Goal: Task Accomplishment & Management: Use online tool/utility

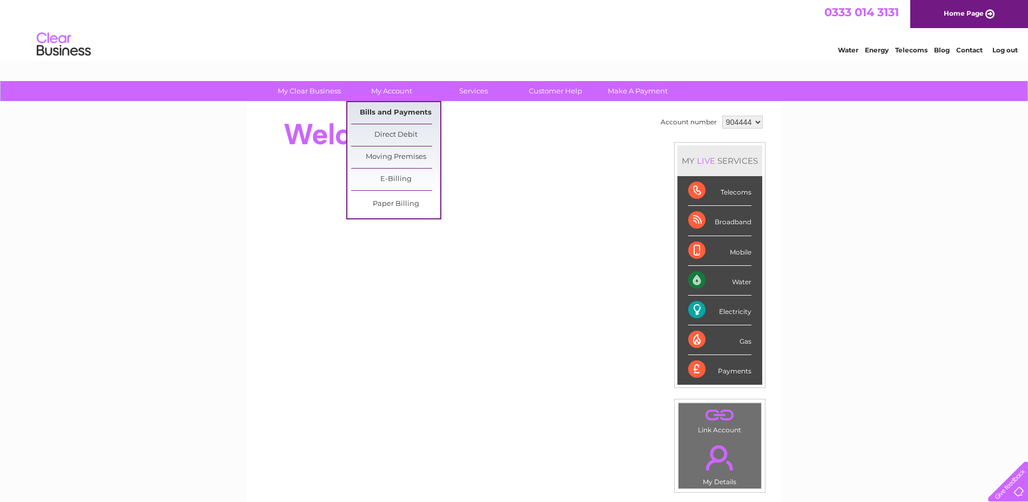
click at [400, 112] on link "Bills and Payments" at bounding box center [395, 113] width 89 height 22
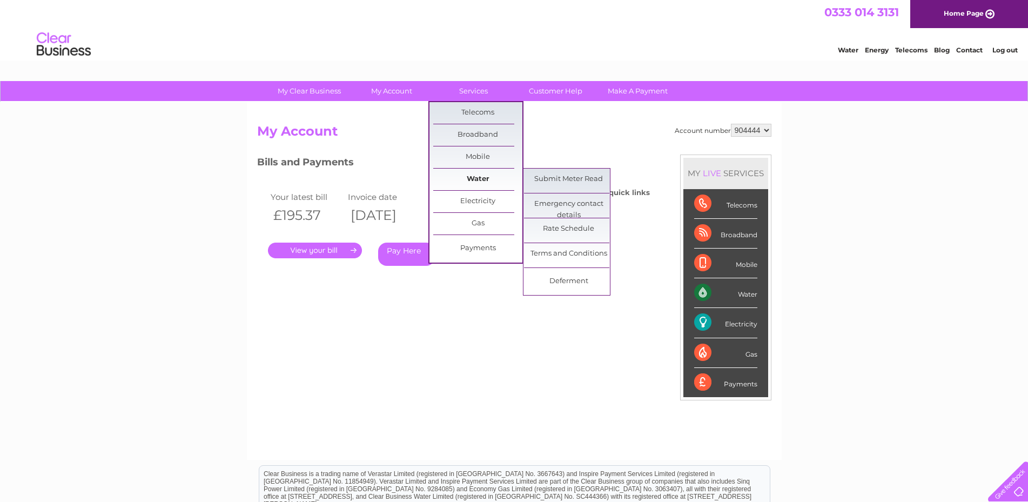
click at [489, 178] on link "Water" at bounding box center [477, 180] width 89 height 22
click at [555, 176] on link "Submit Meter Read" at bounding box center [568, 180] width 89 height 22
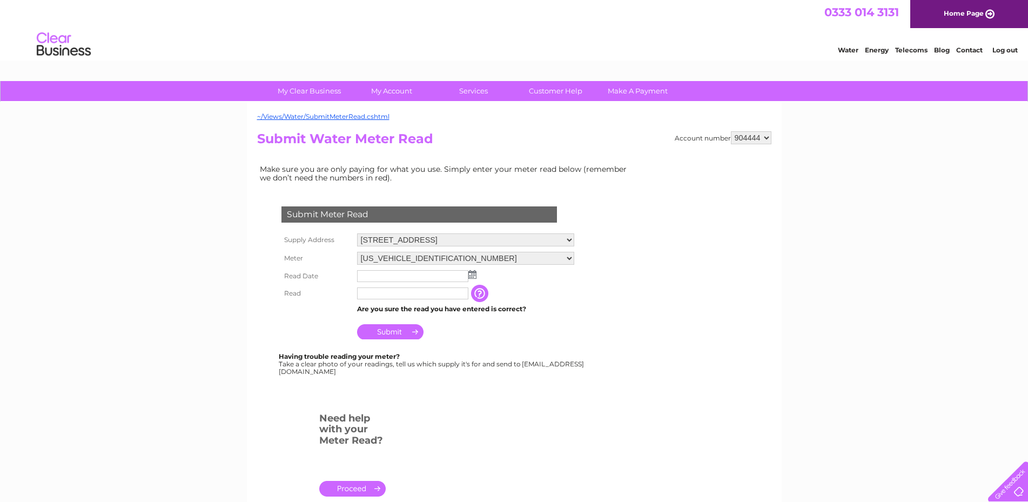
click at [472, 274] on img at bounding box center [472, 274] width 8 height 9
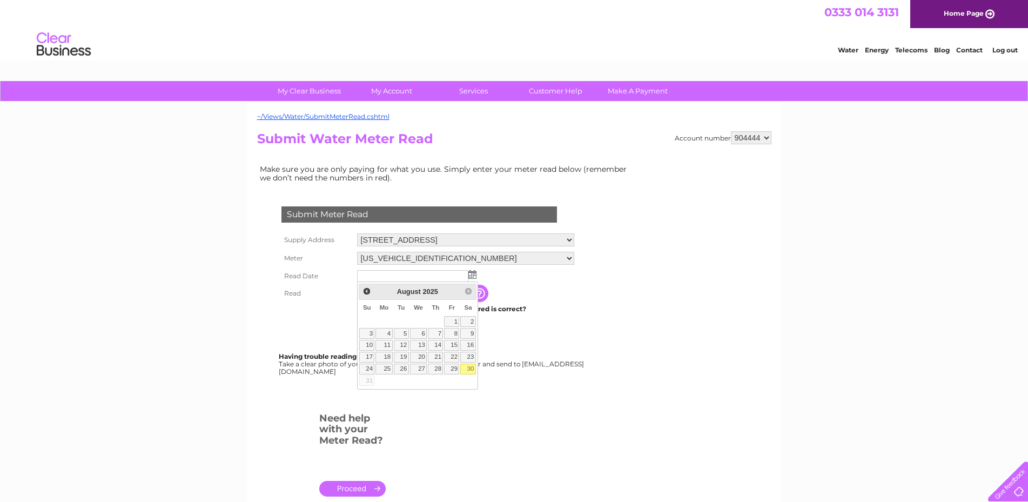
click at [470, 371] on link "30" at bounding box center [467, 369] width 15 height 11
type input "2025/08/30"
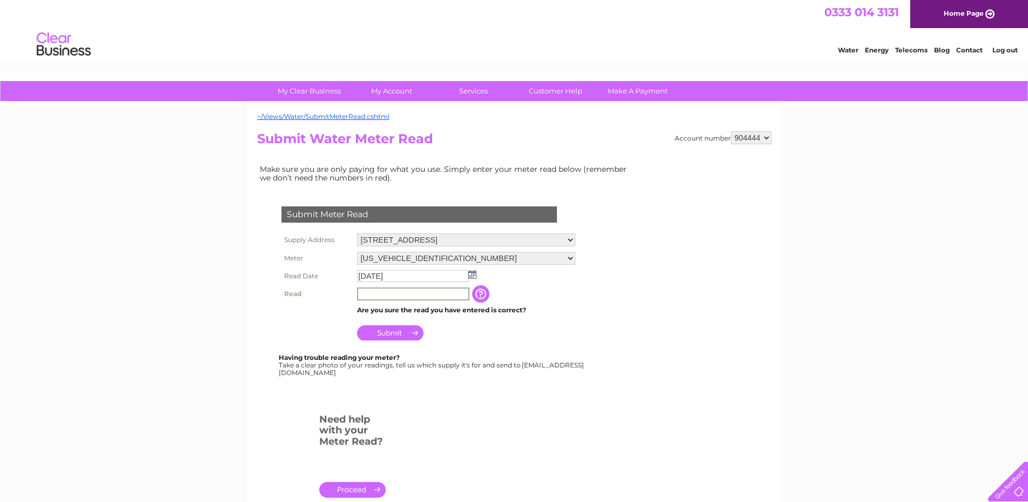
click at [372, 290] on input "text" at bounding box center [413, 293] width 112 height 13
click at [370, 298] on input "text" at bounding box center [413, 293] width 112 height 13
type input "00186"
click at [387, 329] on input "Submit" at bounding box center [390, 331] width 66 height 15
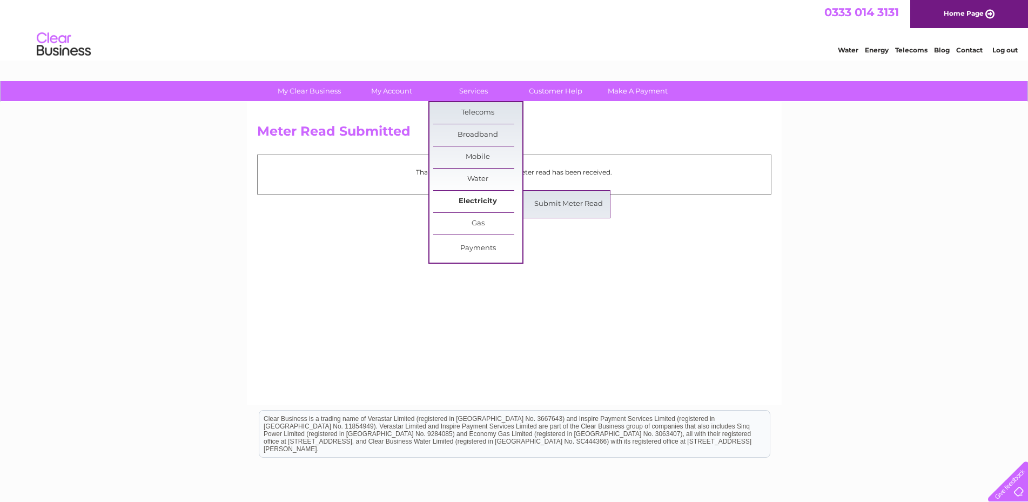
click at [488, 201] on link "Electricity" at bounding box center [477, 202] width 89 height 22
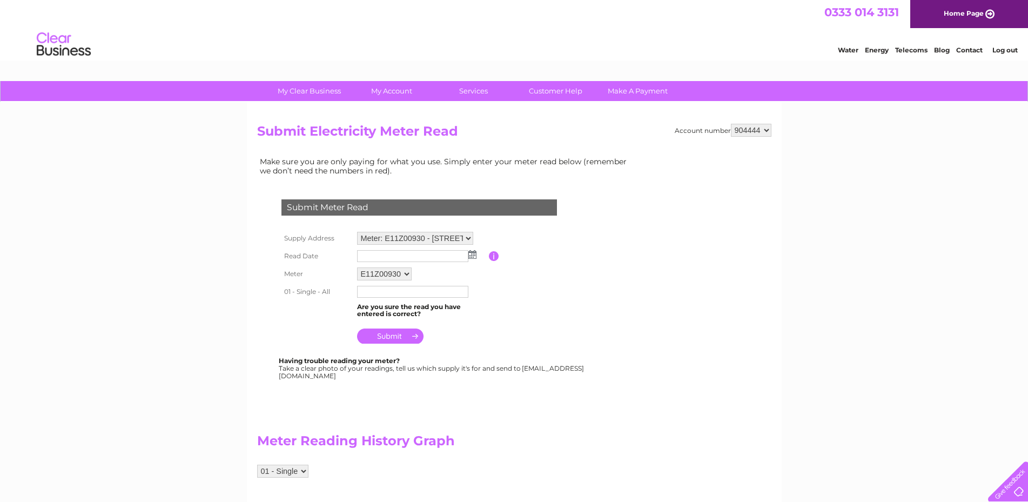
click at [473, 253] on img at bounding box center [472, 254] width 8 height 9
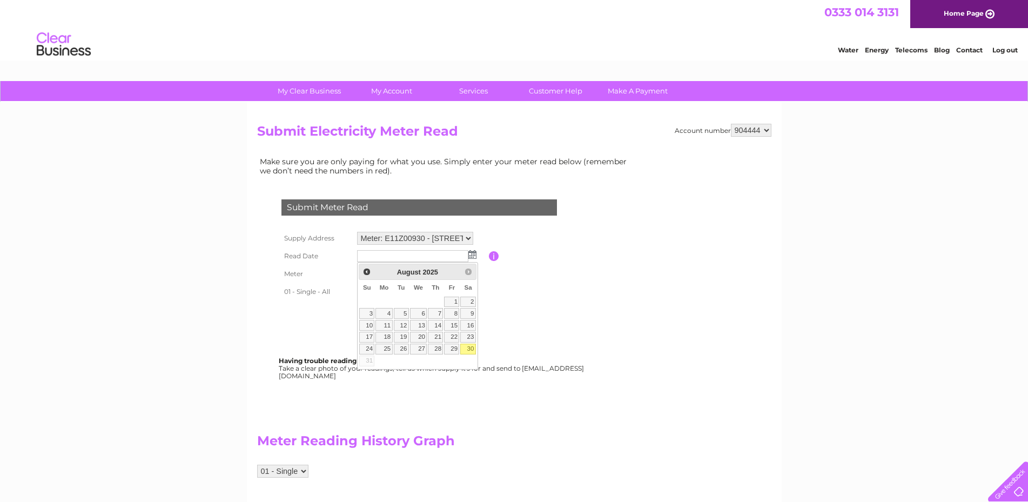
click at [468, 348] on link "30" at bounding box center [467, 349] width 15 height 11
type input "2025/08/30"
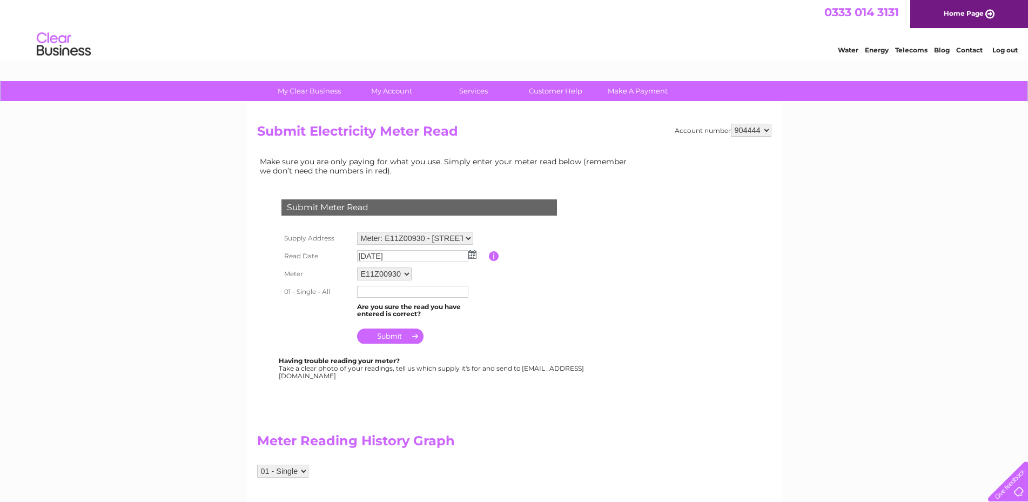
click at [369, 292] on input "text" at bounding box center [412, 292] width 111 height 12
type input "131731"
click at [400, 335] on input "submit" at bounding box center [390, 337] width 66 height 15
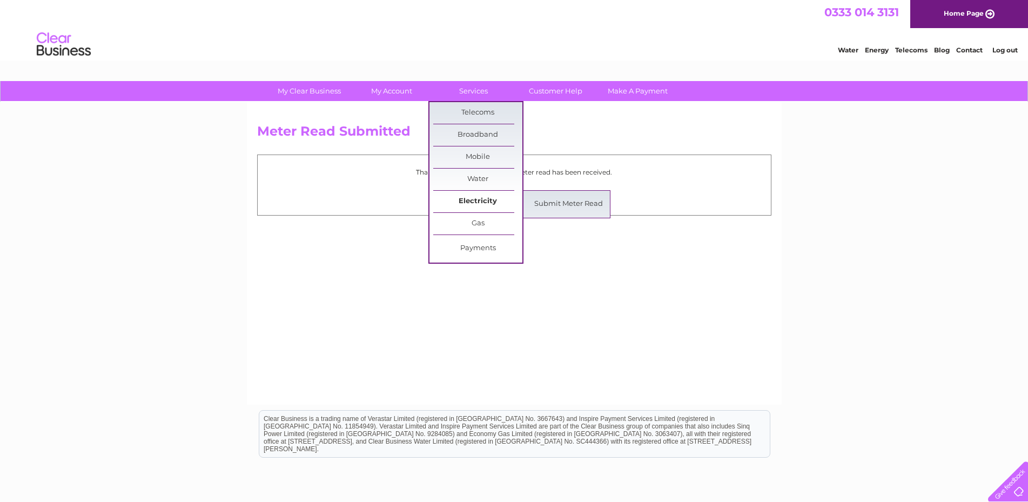
click at [492, 200] on link "Electricity" at bounding box center [477, 202] width 89 height 22
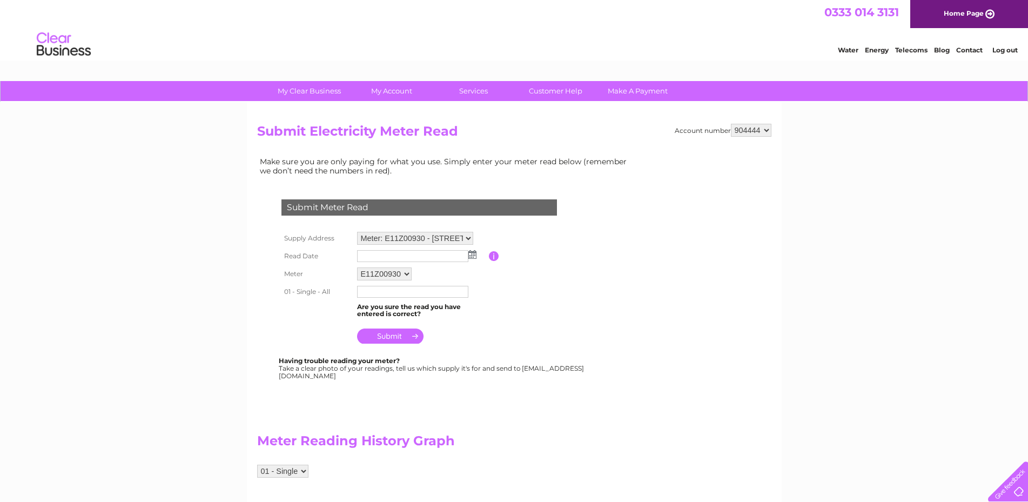
click at [357, 232] on select "Meter: E11Z00930 - [STREET_ADDRESS] Meter: 22L3583679 - [STREET_ADDRESS]" at bounding box center [415, 238] width 116 height 13
select select "96411"
click option "Meter: 22L3583679 - [STREET_ADDRESS]" at bounding box center [0, 0] width 0 height 0
click at [472, 256] on img at bounding box center [472, 254] width 8 height 9
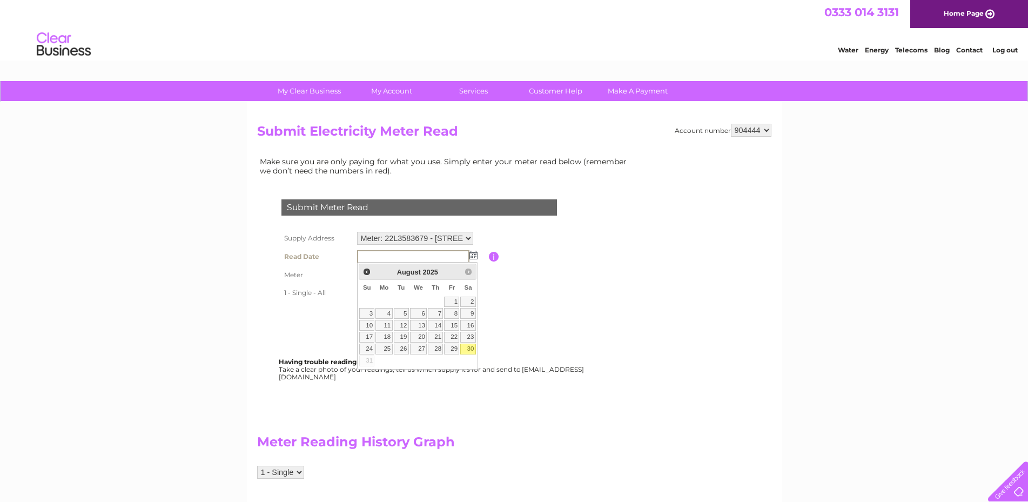
click at [472, 350] on link "30" at bounding box center [467, 349] width 15 height 11
type input "2025/08/30"
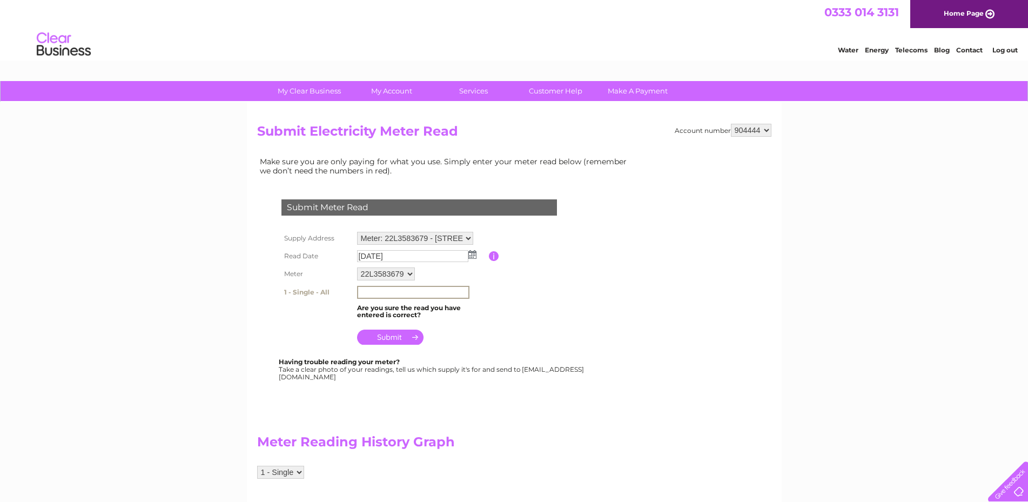
click at [363, 293] on input "text" at bounding box center [413, 292] width 112 height 13
type input "01083"
click at [394, 336] on input "submit" at bounding box center [390, 336] width 66 height 15
